Goal: Find specific page/section

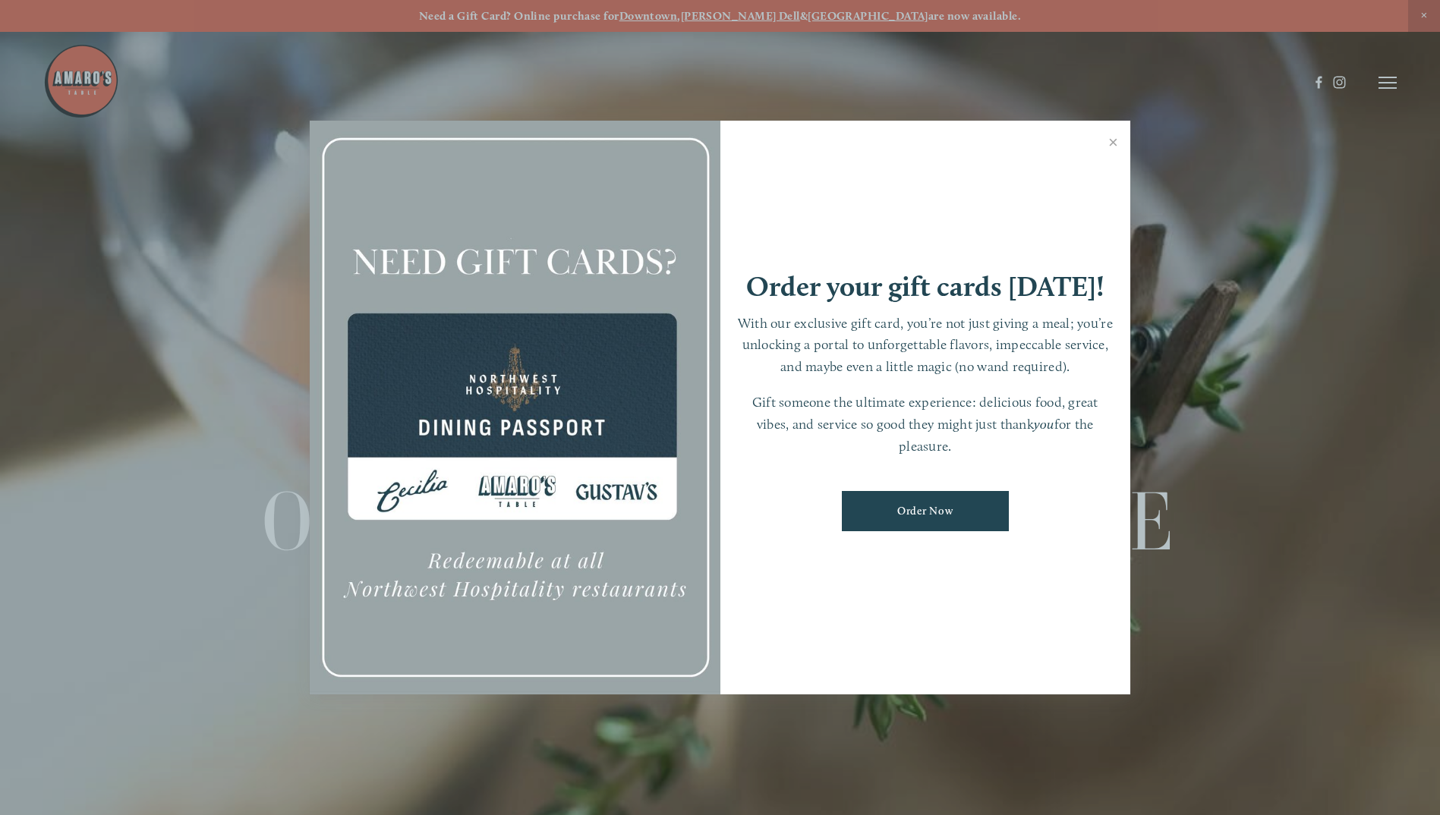
click at [1392, 84] on div at bounding box center [720, 407] width 1440 height 815
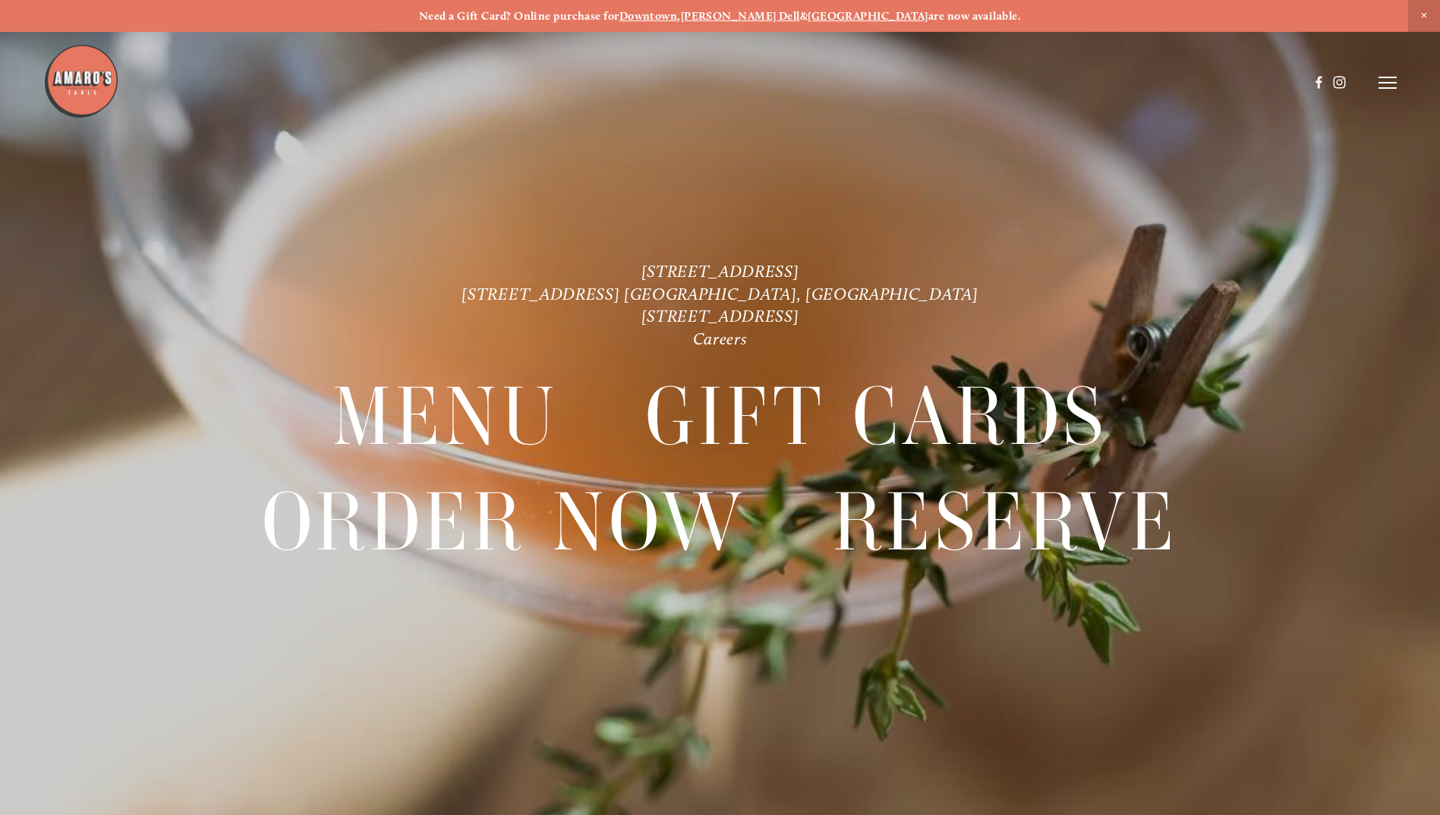
click at [1392, 84] on icon at bounding box center [1387, 83] width 18 height 14
click at [1055, 79] on span "Menu" at bounding box center [1070, 82] width 31 height 14
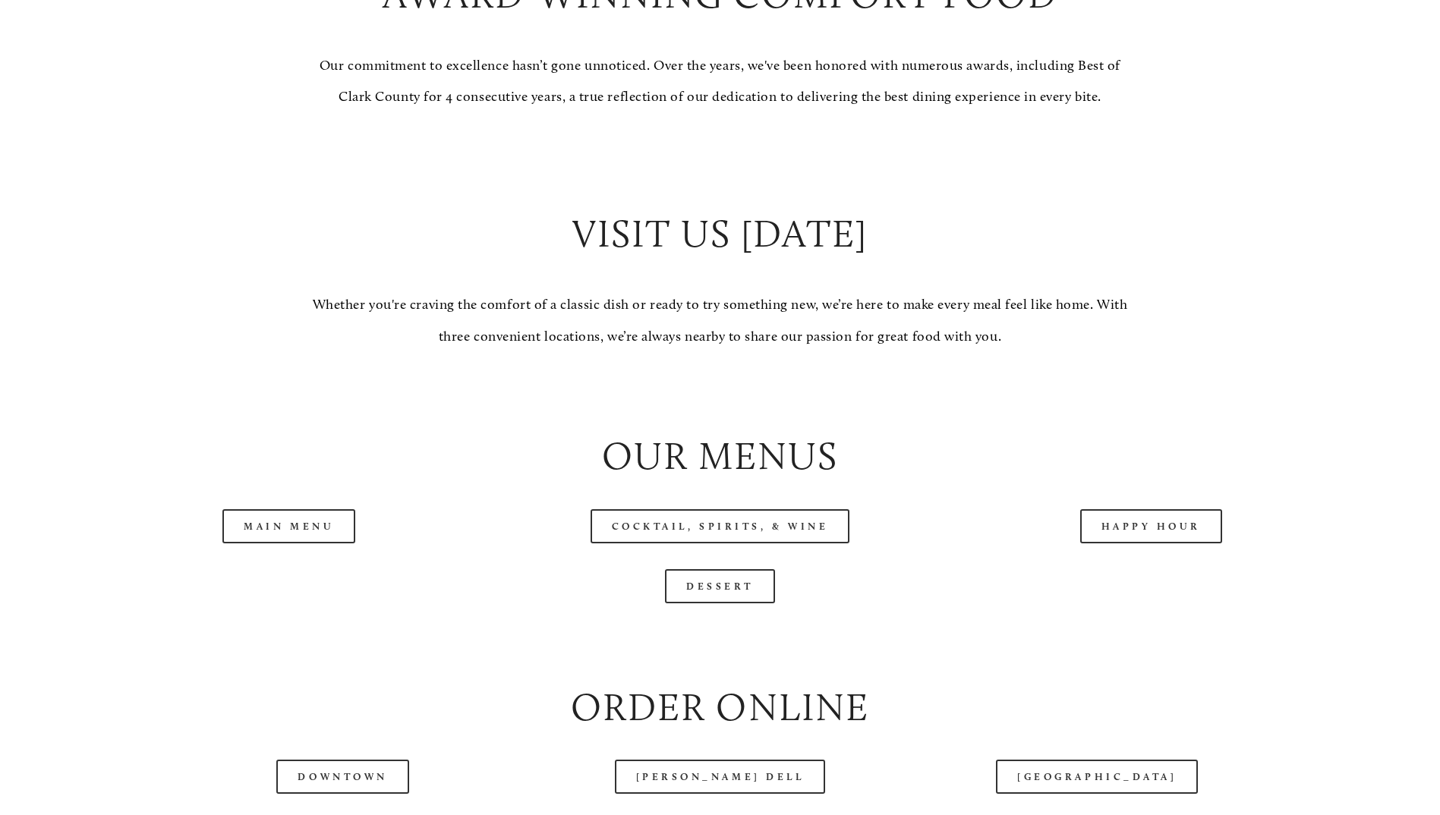
scroll to position [1746, 0]
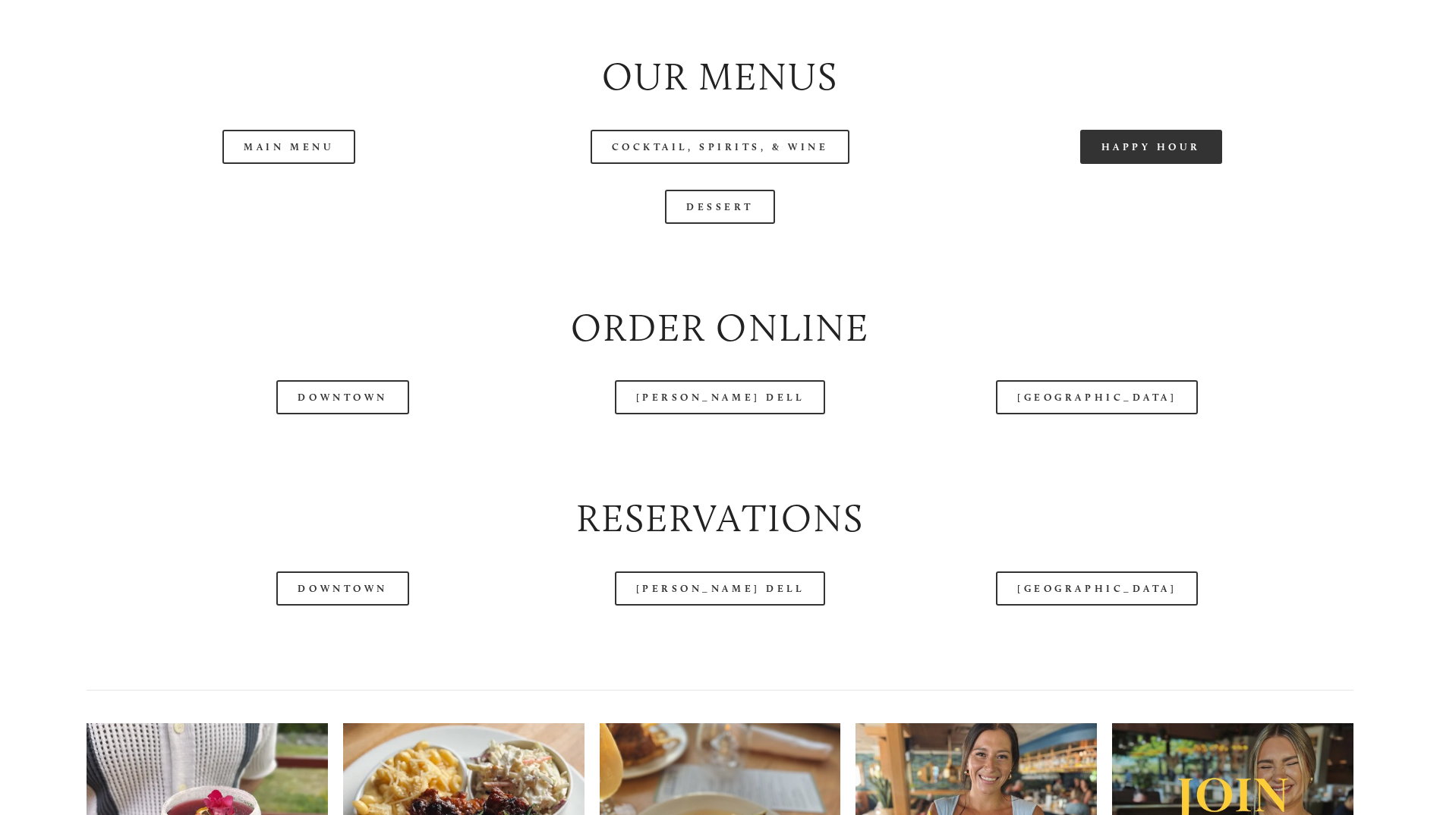
click at [1209, 164] on link "Happy Hour" at bounding box center [1151, 147] width 143 height 34
